Goal: Task Accomplishment & Management: Manage account settings

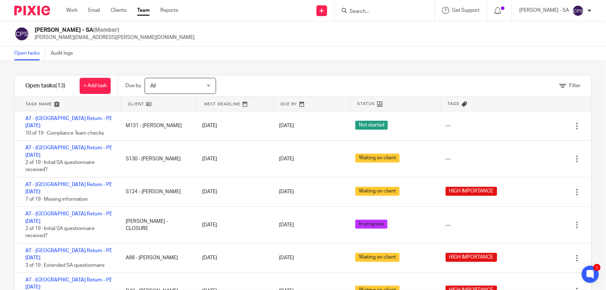
click at [379, 13] on input "Search" at bounding box center [381, 12] width 64 height 6
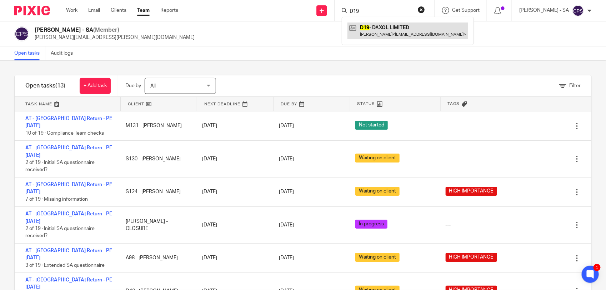
type input "D19"
click at [370, 28] on link at bounding box center [407, 30] width 121 height 16
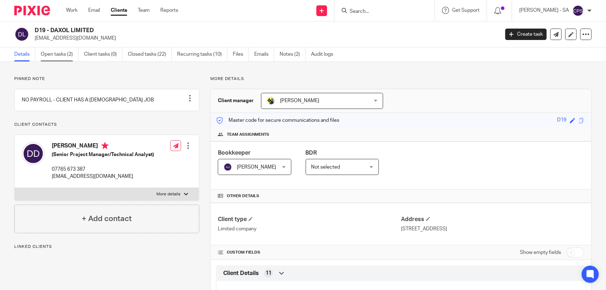
click at [51, 57] on link "Open tasks (2)" at bounding box center [60, 54] width 38 height 14
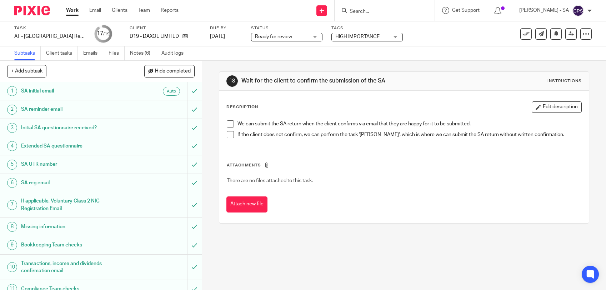
click at [135, 55] on link "Notes (6)" at bounding box center [143, 53] width 26 height 14
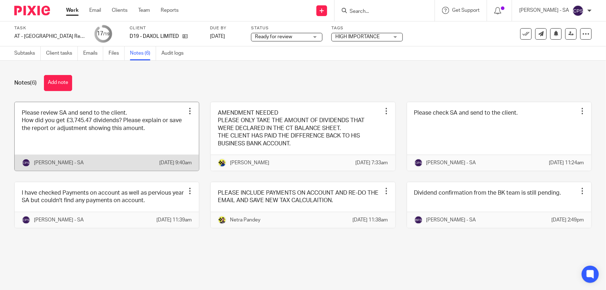
click at [111, 147] on link at bounding box center [107, 136] width 184 height 69
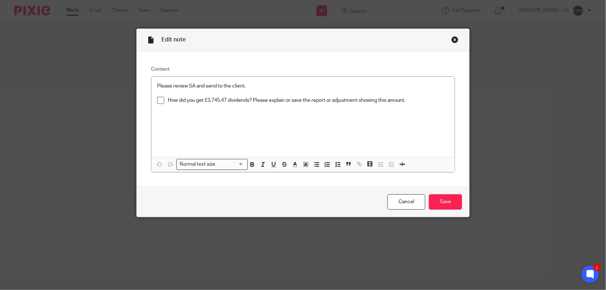
click at [454, 39] on div "Close this dialog window" at bounding box center [454, 39] width 7 height 7
